Goal: Task Accomplishment & Management: Complete application form

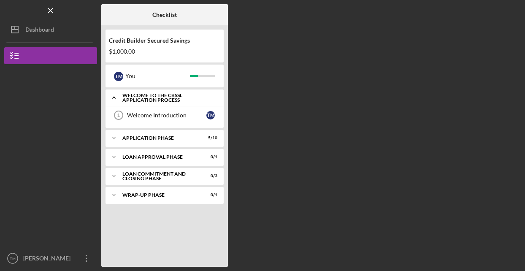
click at [119, 97] on icon "Icon/Expander" at bounding box center [113, 97] width 17 height 17
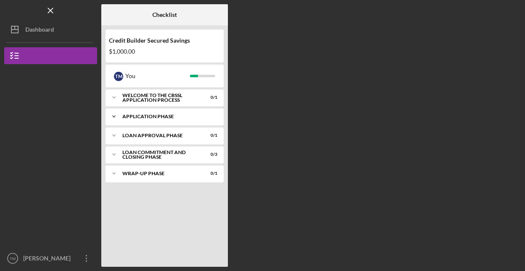
click at [120, 114] on icon "Icon/Expander" at bounding box center [113, 116] width 17 height 17
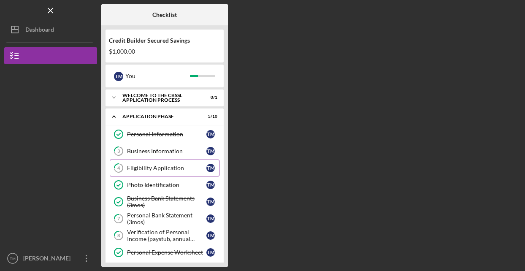
click at [162, 168] on div "Eligibility Application" at bounding box center [166, 168] width 79 height 7
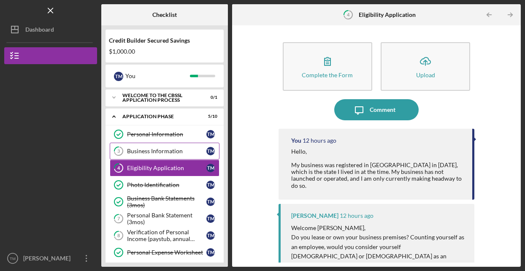
click at [141, 154] on div "Business Information" at bounding box center [166, 151] width 79 height 7
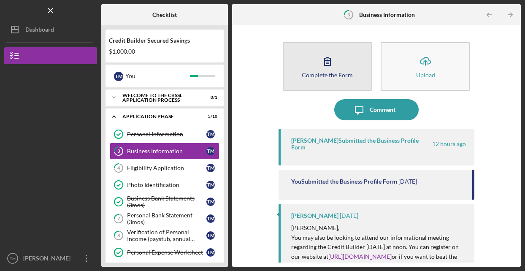
click at [321, 67] on icon "button" at bounding box center [327, 61] width 21 height 21
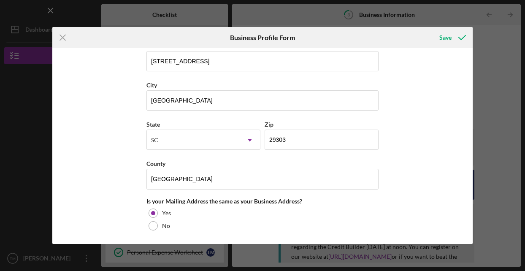
scroll to position [451, 0]
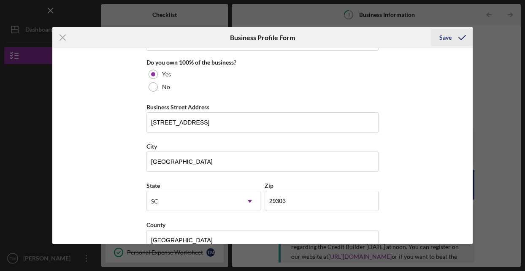
click at [451, 40] on icon "submit" at bounding box center [461, 37] width 21 height 21
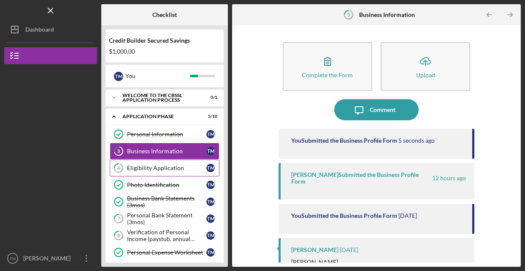
click at [177, 169] on div "Eligibility Application" at bounding box center [166, 168] width 79 height 7
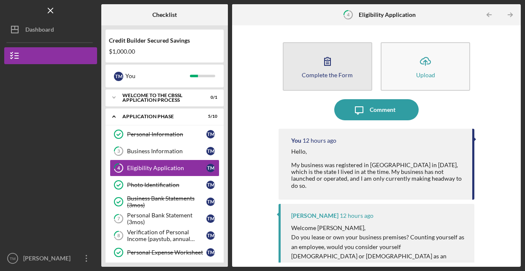
click at [309, 79] on button "Complete the Form Form" at bounding box center [327, 66] width 89 height 49
click at [310, 63] on button "Complete the Form Form" at bounding box center [327, 66] width 89 height 49
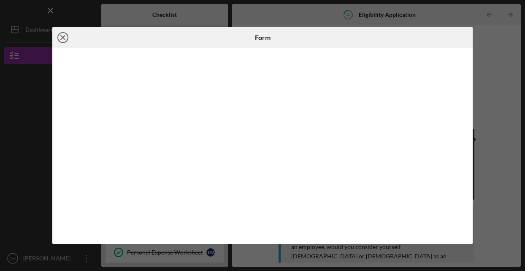
click at [59, 39] on icon "Icon/Close" at bounding box center [62, 37] width 21 height 21
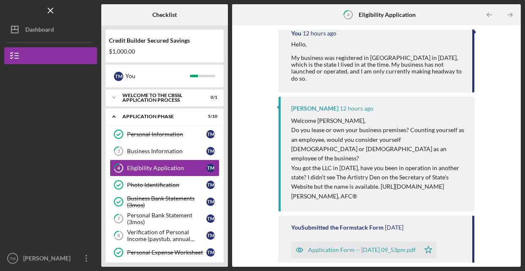
scroll to position [151, 0]
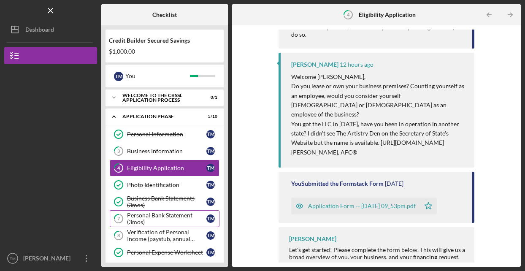
click at [156, 218] on div "Personal Bank Statement (3mos)" at bounding box center [166, 218] width 79 height 13
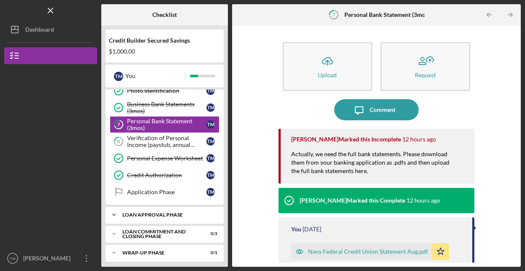
scroll to position [94, 0]
click at [173, 212] on div "Loan Approval Phase" at bounding box center [167, 214] width 91 height 5
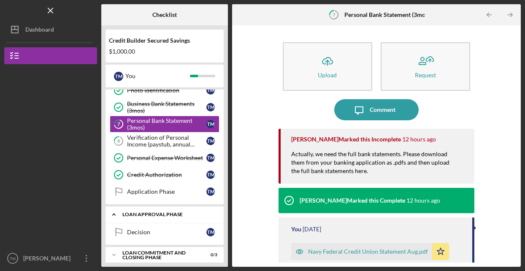
click at [173, 212] on div "Loan Approval Phase" at bounding box center [167, 214] width 91 height 5
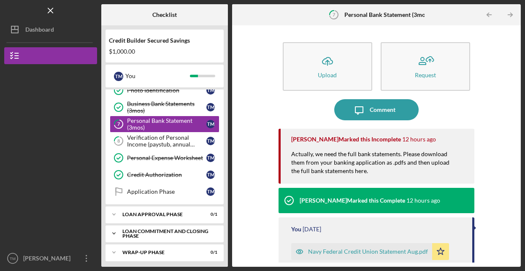
click at [176, 229] on div "Loan Commitment and Closing Phase" at bounding box center [167, 234] width 91 height 10
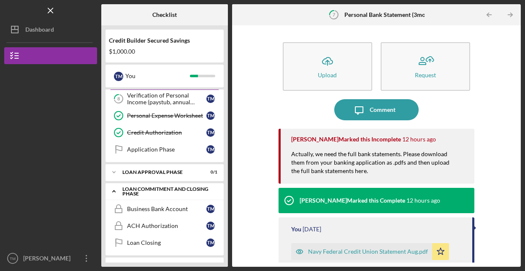
click at [116, 192] on icon "Icon/Expander" at bounding box center [113, 191] width 17 height 17
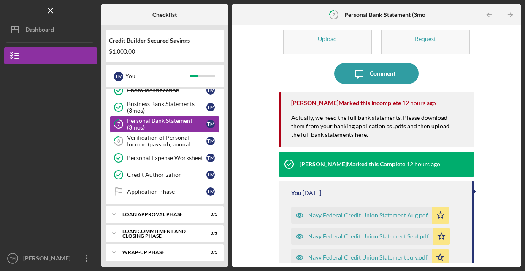
scroll to position [94, 0]
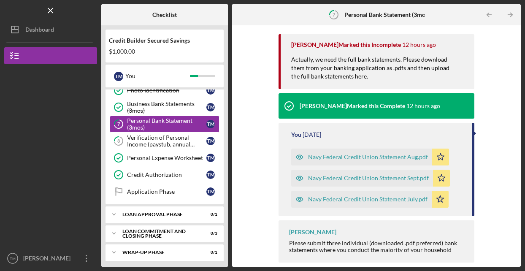
click at [436, 193] on icon "Icon/Star" at bounding box center [440, 199] width 17 height 17
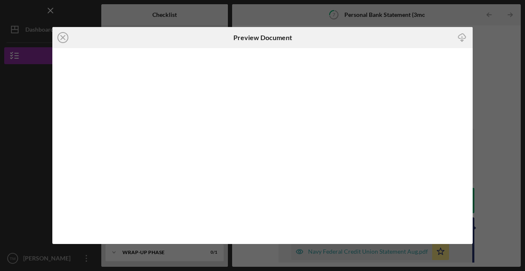
scroll to position [94, 0]
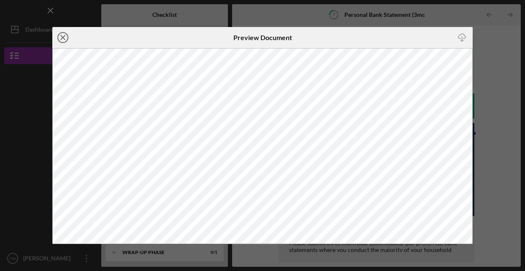
click at [57, 39] on icon "Icon/Close" at bounding box center [62, 37] width 21 height 21
